Goal: Task Accomplishment & Management: Manage account settings

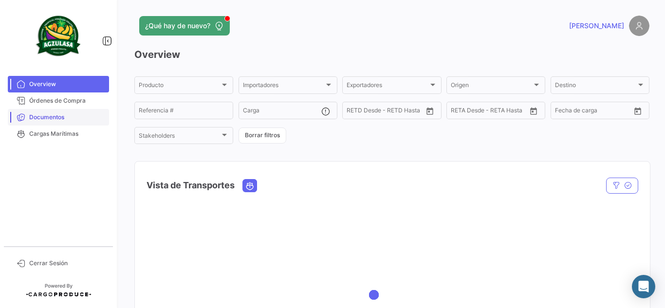
click at [39, 115] on span "Documentos" at bounding box center [67, 117] width 76 height 9
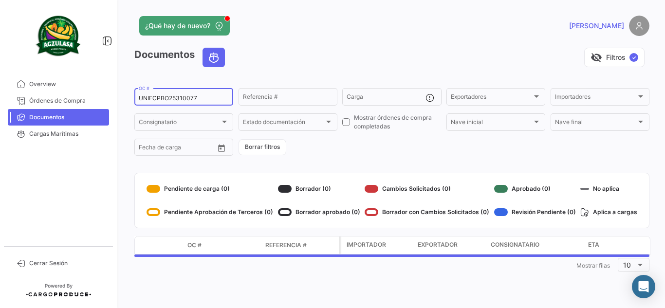
drag, startPoint x: 217, startPoint y: 98, endPoint x: 0, endPoint y: 96, distance: 216.5
click at [0, 96] on mat-sidenav-container "Overview Órdenes de Compra Documentos Cargas Marítimas Cerrar Sesión ¿Qué hay d…" at bounding box center [332, 154] width 665 height 308
paste input "20035"
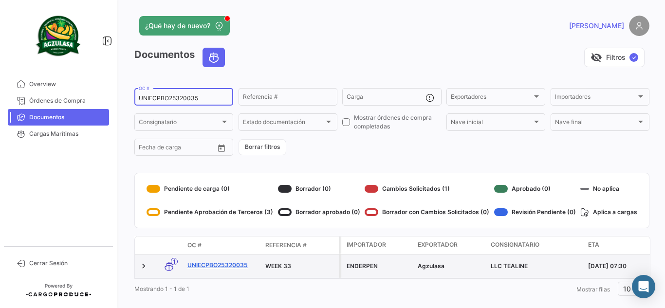
type input "UNIECPBO25320035"
click at [243, 262] on link "UNIECPBO25320035" at bounding box center [222, 265] width 70 height 9
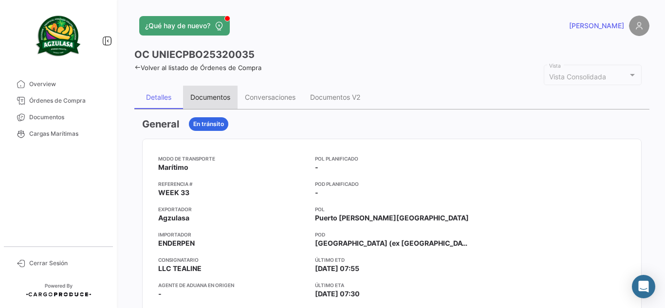
click at [205, 99] on div "Documentos" at bounding box center [210, 97] width 40 height 8
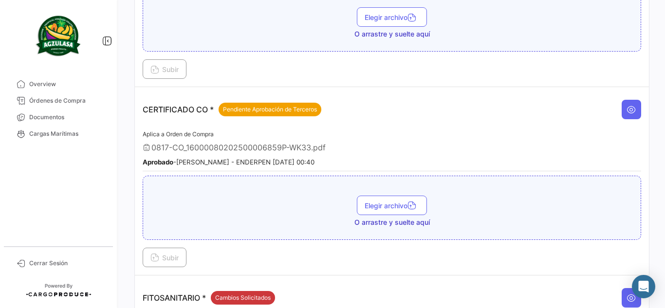
scroll to position [243, 0]
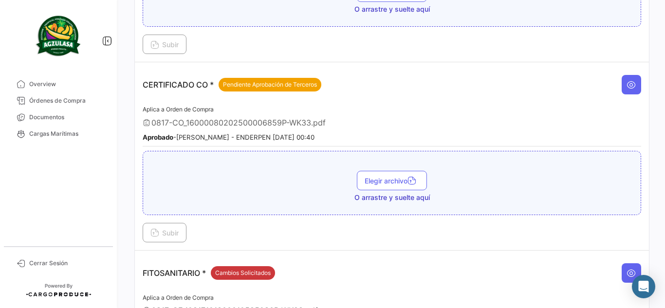
click at [342, 105] on div "Aplica a Orden de Compra 0817-CO_16000080202500006859P-WK33.pdf Aprobado - [PER…" at bounding box center [392, 125] width 498 height 43
click at [626, 80] on icon at bounding box center [631, 85] width 10 height 10
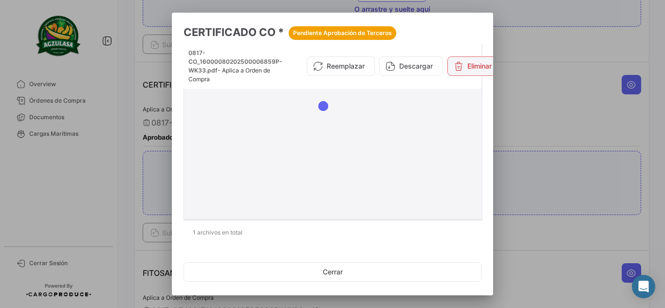
click at [468, 62] on button "Eliminar" at bounding box center [472, 65] width 51 height 19
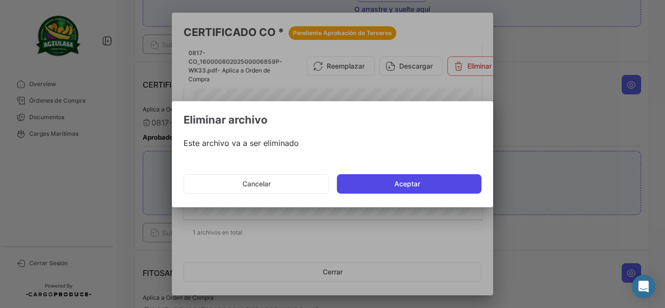
click at [401, 191] on button "Aceptar" at bounding box center [409, 183] width 145 height 19
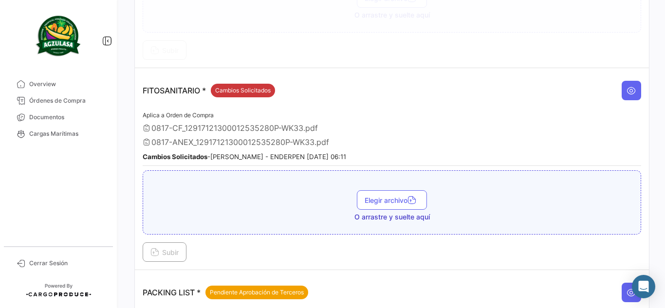
scroll to position [438, 0]
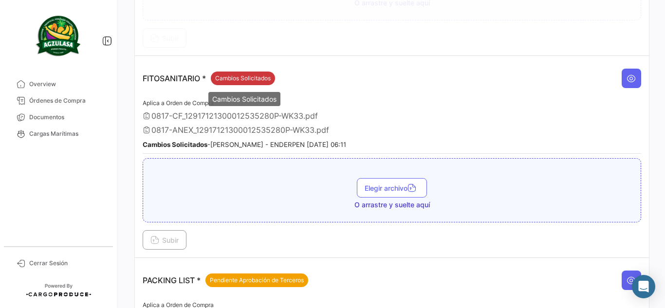
click at [254, 78] on span "Cambios Solicitados" at bounding box center [242, 78] width 55 height 9
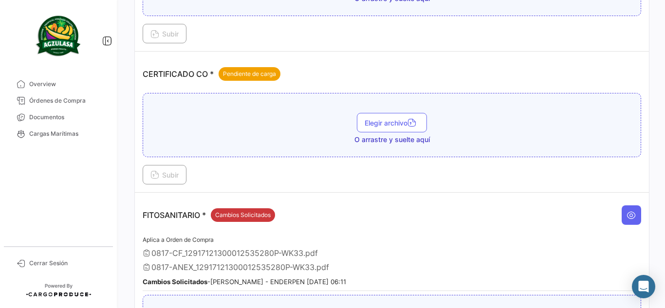
scroll to position [243, 0]
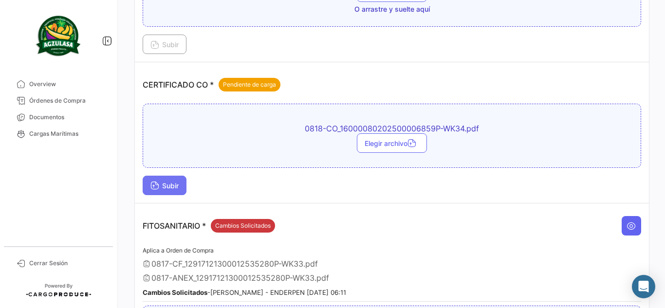
click at [177, 185] on span "Subir" at bounding box center [164, 185] width 28 height 8
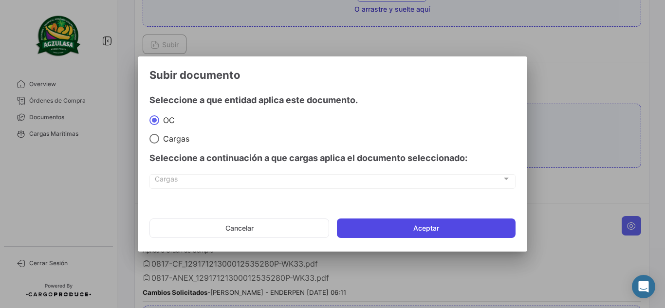
click at [390, 231] on button "Aceptar" at bounding box center [426, 227] width 179 height 19
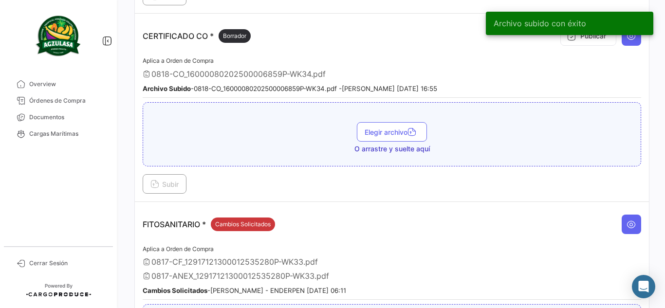
scroll to position [341, 0]
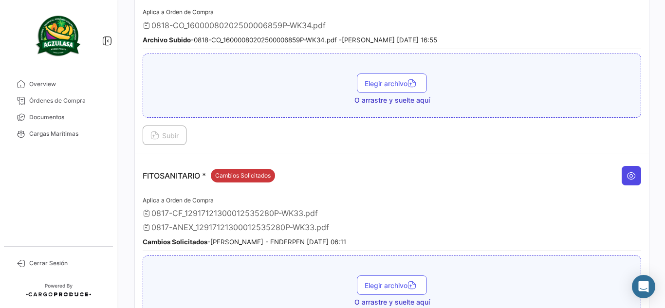
click at [621, 175] on button at bounding box center [630, 175] width 19 height 19
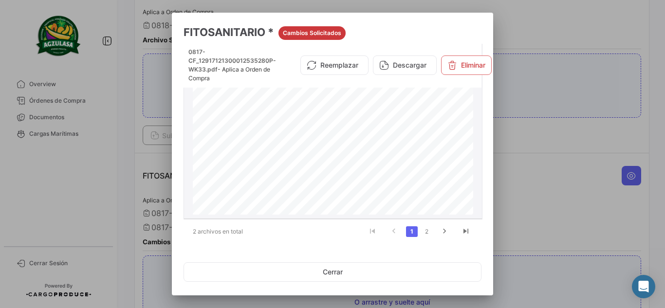
scroll to position [0, 3]
click at [559, 81] on div at bounding box center [332, 154] width 665 height 308
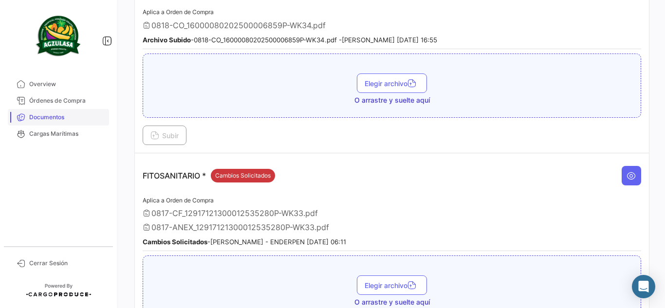
click at [89, 120] on span "Documentos" at bounding box center [67, 117] width 76 height 9
